Goal: Task Accomplishment & Management: Manage account settings

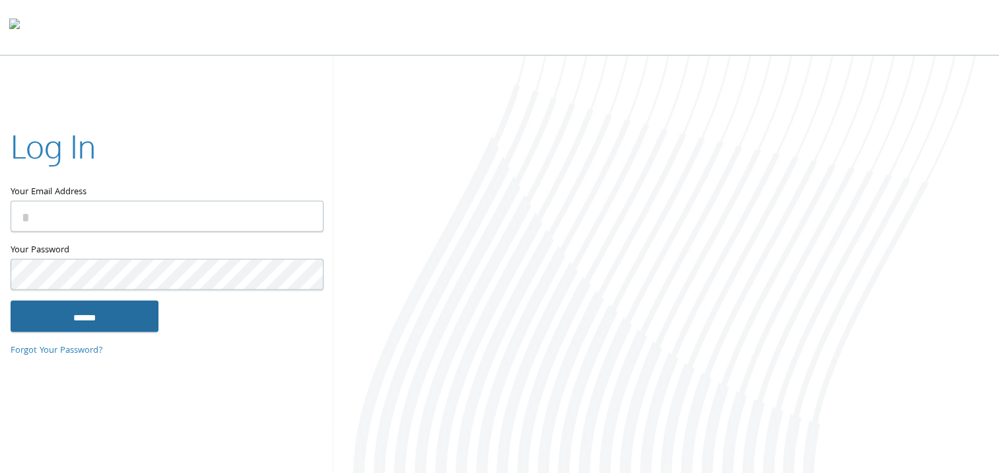
type input "**********"
click at [122, 312] on input "******" at bounding box center [85, 316] width 148 height 32
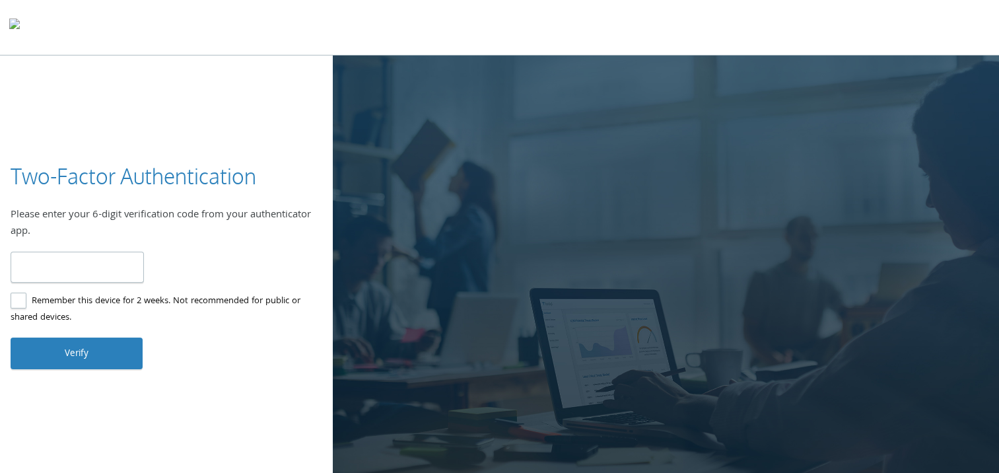
click at [69, 267] on input "number" at bounding box center [77, 267] width 133 height 31
type input "******"
